Goal: Use online tool/utility

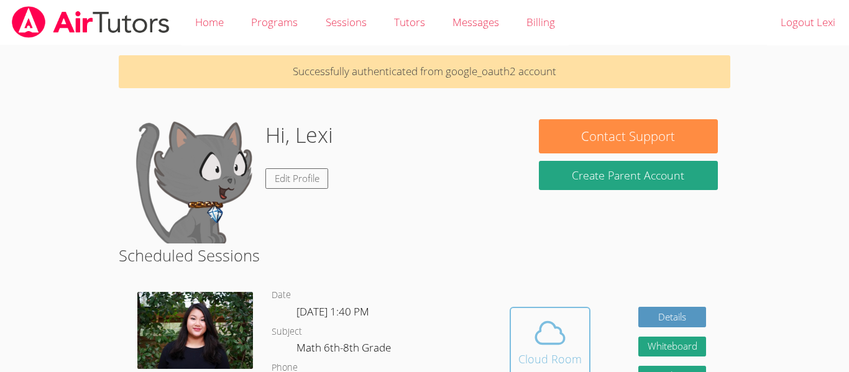
click at [541, 336] on icon at bounding box center [550, 333] width 35 height 35
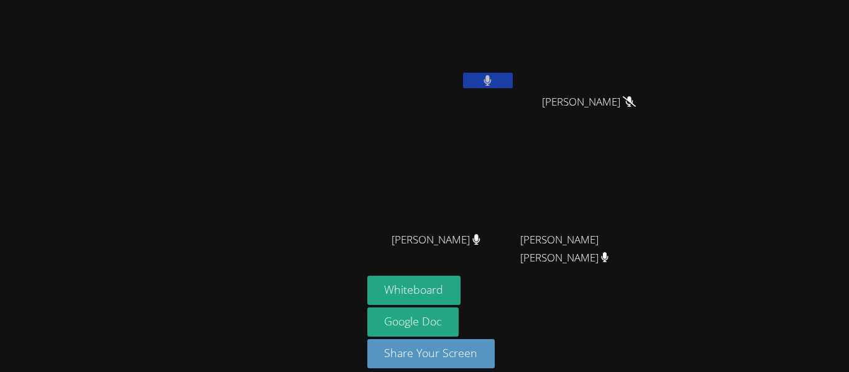
click at [486, 85] on icon at bounding box center [487, 80] width 7 height 11
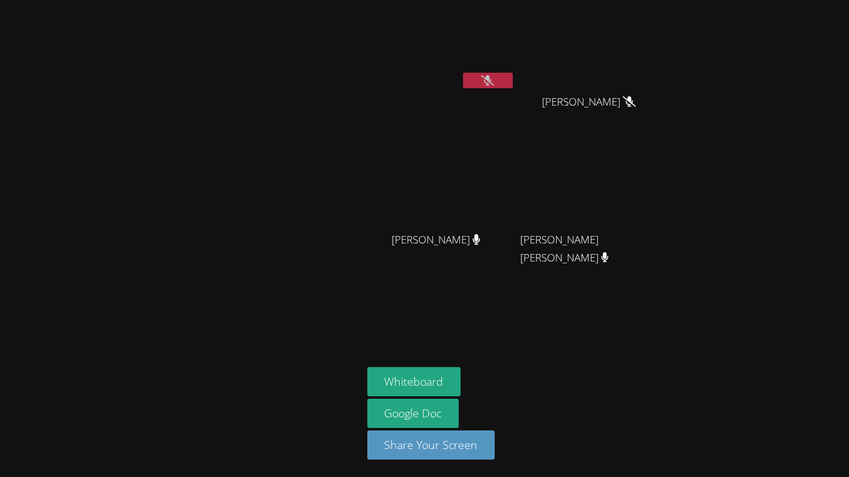
click at [475, 103] on div "Lexi [PERSON_NAME]" at bounding box center [441, 71] width 148 height 133
click at [510, 86] on button at bounding box center [488, 81] width 50 height 16
click at [489, 77] on icon at bounding box center [487, 80] width 7 height 11
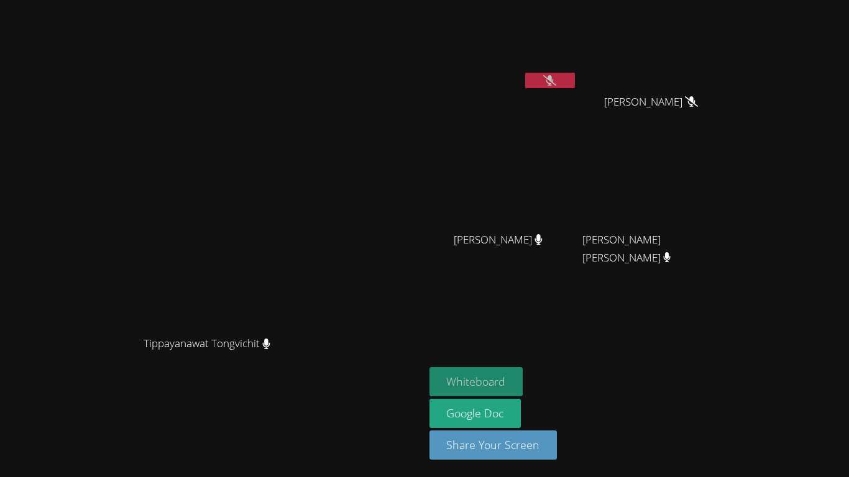
click at [523, 372] on button "Whiteboard" at bounding box center [476, 381] width 94 height 29
